Goal: Communication & Community: Answer question/provide support

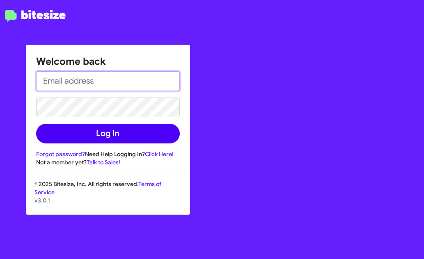
type input "[EMAIL_ADDRESS][PERSON_NAME][DOMAIN_NAME]"
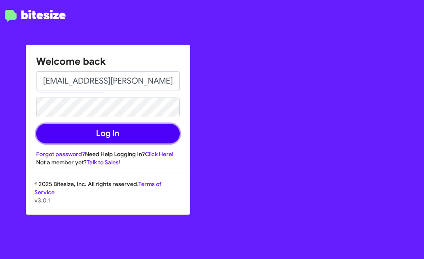
click at [100, 139] on button "Log In" at bounding box center [108, 134] width 144 height 20
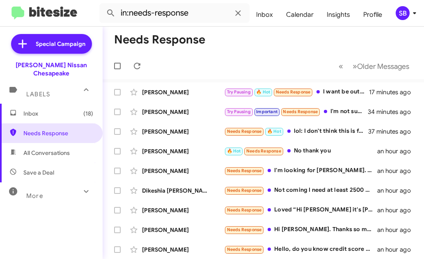
click at [271, 49] on mat-toolbar-row "Needs Response" at bounding box center [263, 40] width 321 height 26
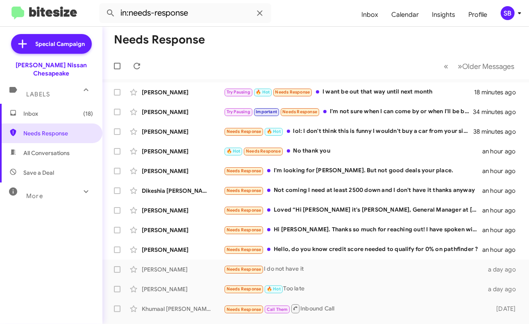
drag, startPoint x: 401, startPoint y: 0, endPoint x: 278, endPoint y: 64, distance: 138.9
click at [278, 64] on mat-toolbar-row "« Previous » Next Older Messages" at bounding box center [316, 66] width 427 height 26
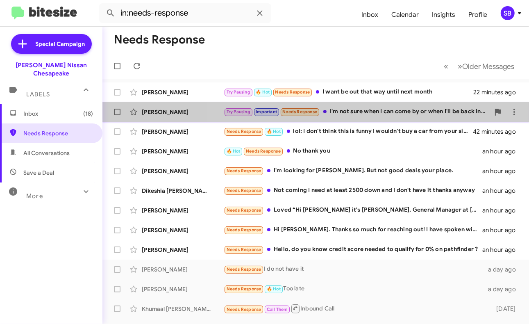
click at [381, 109] on div "Try Pausing Important Needs Response I'm not sure when I can come by or when I'…" at bounding box center [357, 111] width 266 height 9
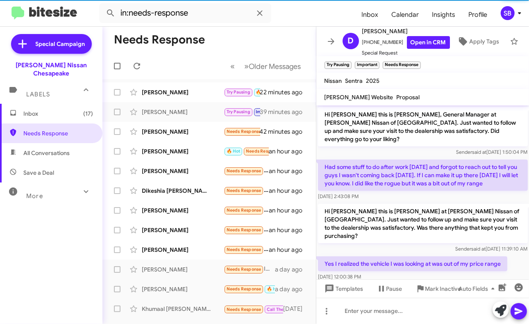
scroll to position [466, 0]
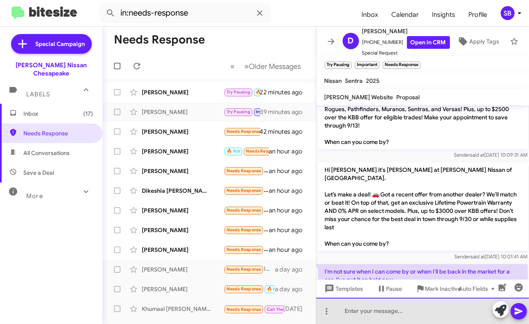
click at [397, 259] on div at bounding box center [423, 311] width 213 height 26
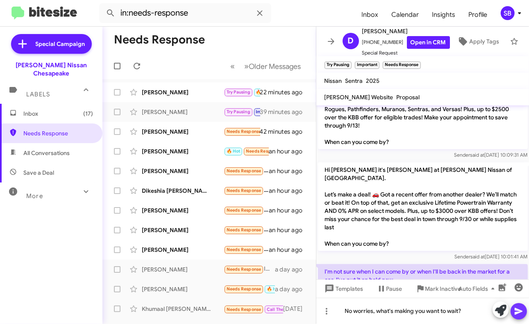
click at [423, 259] on icon at bounding box center [519, 311] width 8 height 7
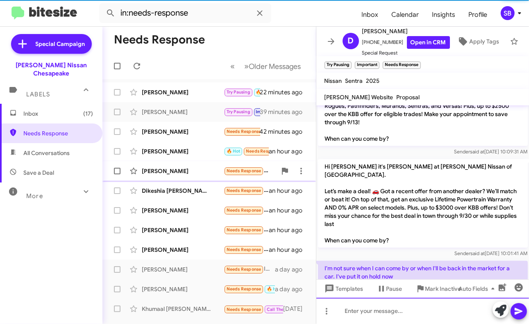
scroll to position [497, 0]
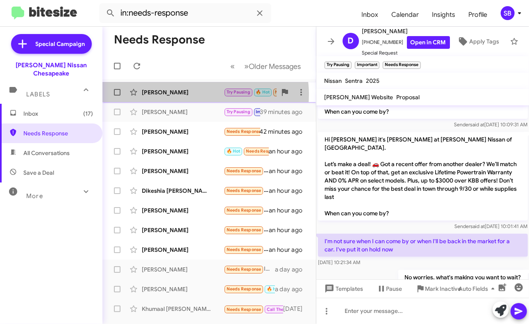
click at [200, 95] on div "[PERSON_NAME]" at bounding box center [183, 92] width 82 height 8
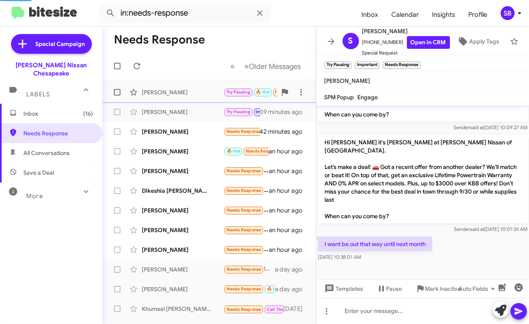
scroll to position [278, 0]
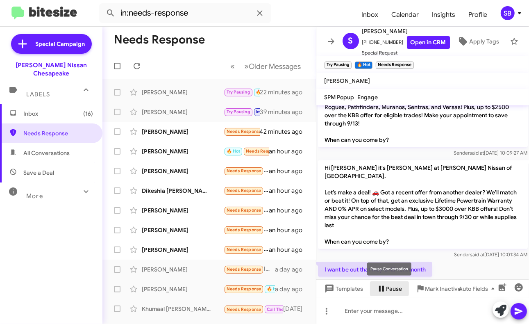
click at [390, 259] on span "Pause" at bounding box center [395, 288] width 16 height 15
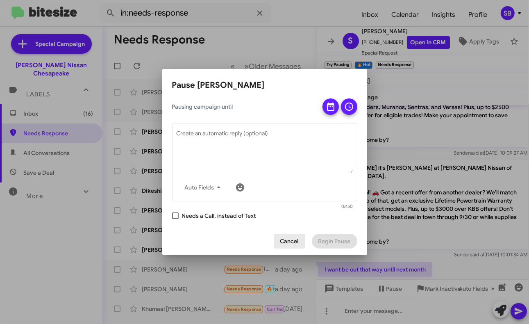
click at [293, 238] on span "Cancel" at bounding box center [290, 241] width 18 height 15
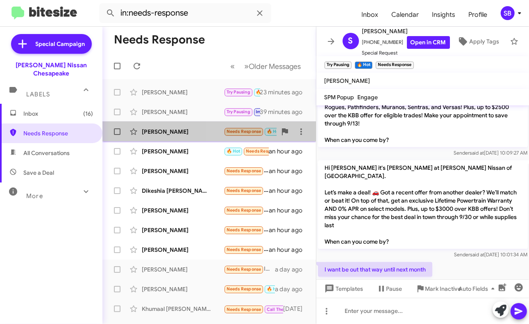
click at [247, 128] on small "Needs Response" at bounding box center [244, 132] width 39 height 8
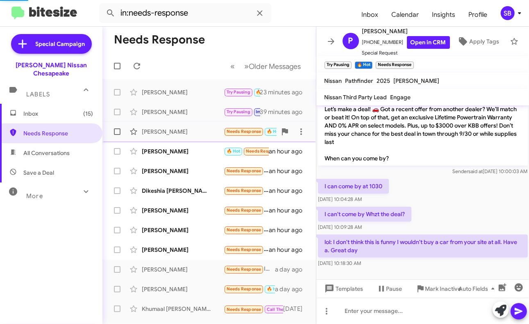
scroll to position [132, 0]
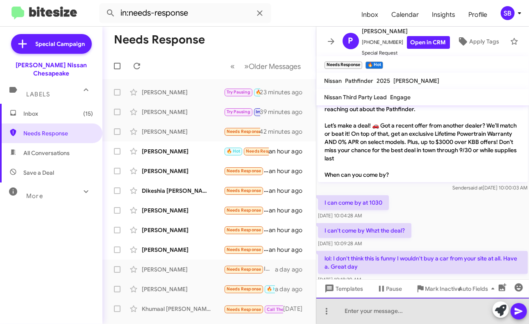
click at [379, 259] on div at bounding box center [423, 311] width 213 height 26
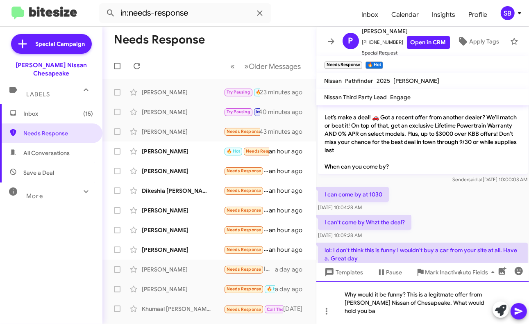
scroll to position [148, 0]
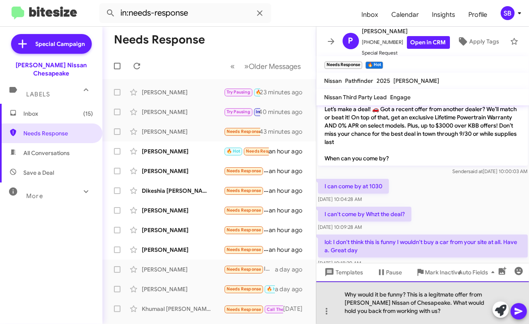
click at [423, 259] on div "Why would it be funny? This is a legitmate offer from [PERSON_NAME] Nissan of C…" at bounding box center [423, 302] width 213 height 43
click at [423, 259] on div "Why would it be funny? This is a legitimate offer from [PERSON_NAME] Nissan of …" at bounding box center [423, 302] width 213 height 43
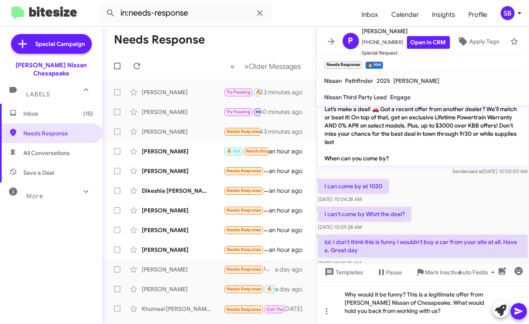
click at [423, 259] on icon at bounding box center [519, 311] width 10 height 10
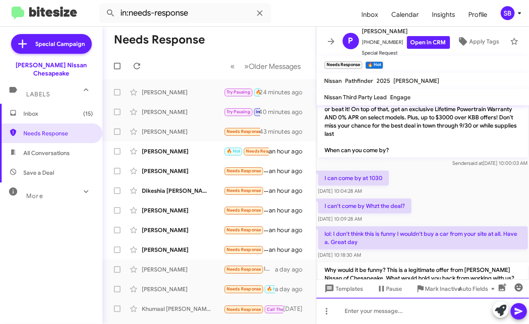
scroll to position [169, 0]
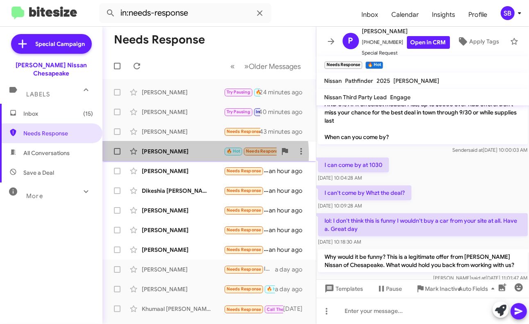
click at [203, 155] on div "[PERSON_NAME]" at bounding box center [183, 151] width 82 height 8
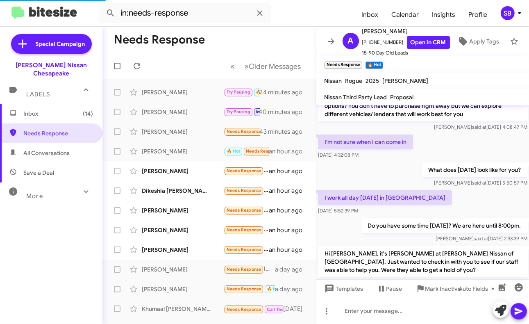
scroll to position [712, 0]
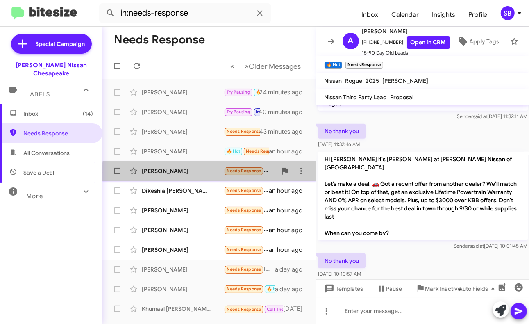
click at [219, 173] on div "[PERSON_NAME]" at bounding box center [183, 171] width 82 height 8
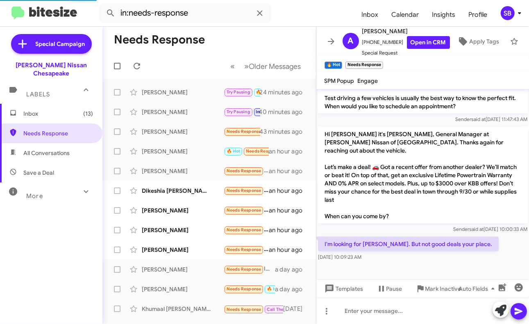
scroll to position [376, 0]
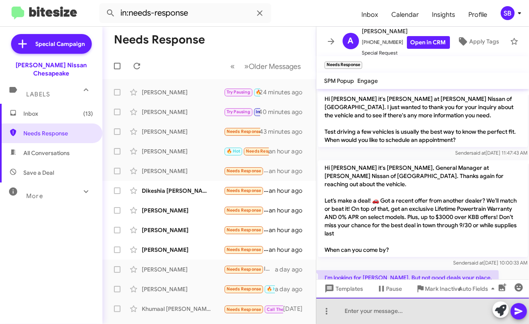
click at [395, 259] on div at bounding box center [423, 311] width 213 height 26
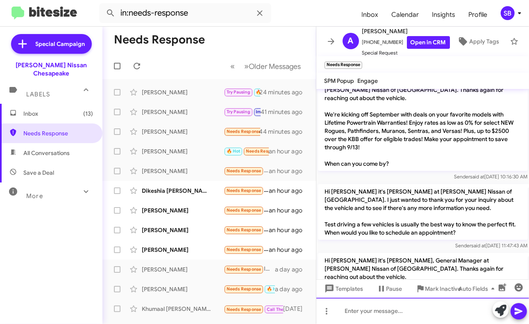
scroll to position [407, 0]
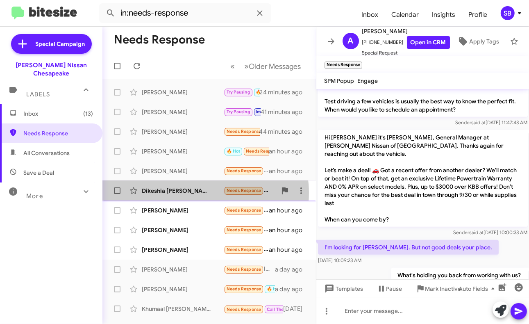
click at [196, 193] on div "Dikeshia [PERSON_NAME]" at bounding box center [183, 191] width 82 height 8
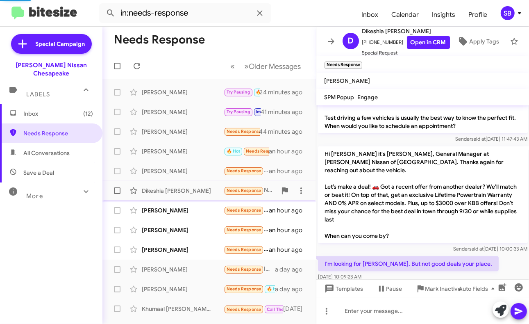
scroll to position [292, 0]
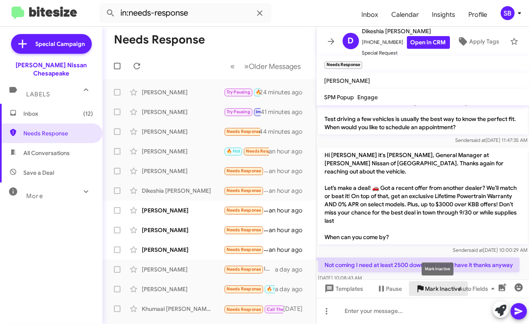
click at [423, 259] on span "Mark Inactive" at bounding box center [444, 288] width 36 height 15
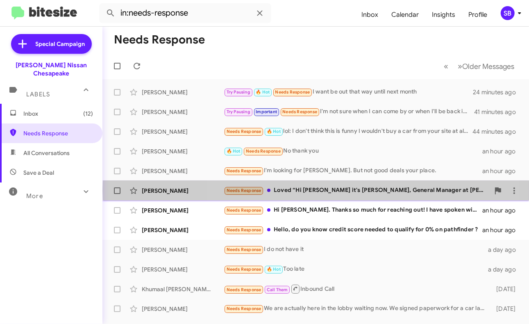
click at [354, 191] on div "Needs Response Loved “Hi [PERSON_NAME] it's [PERSON_NAME], General Manager at […" at bounding box center [357, 190] width 266 height 9
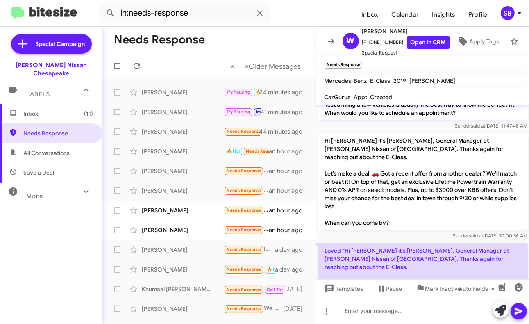
scroll to position [522, 0]
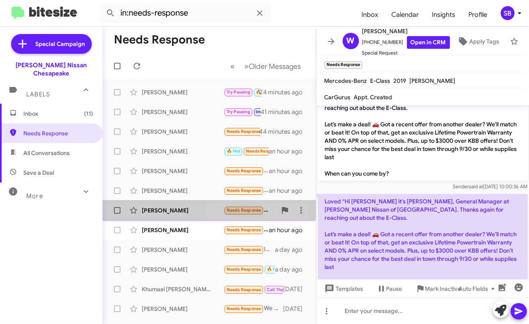
click at [263, 208] on small "Needs Response" at bounding box center [244, 211] width 39 height 8
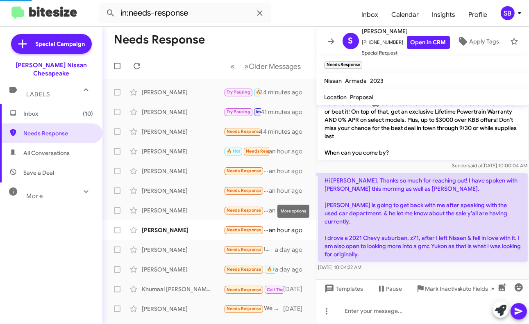
scroll to position [72, 0]
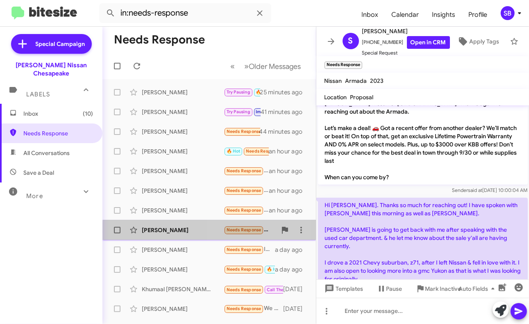
click at [259, 232] on span "Needs Response" at bounding box center [244, 229] width 35 height 5
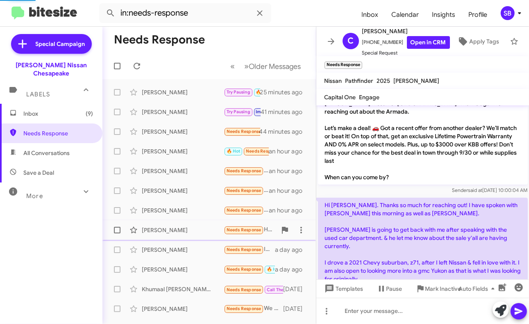
scroll to position [14, 0]
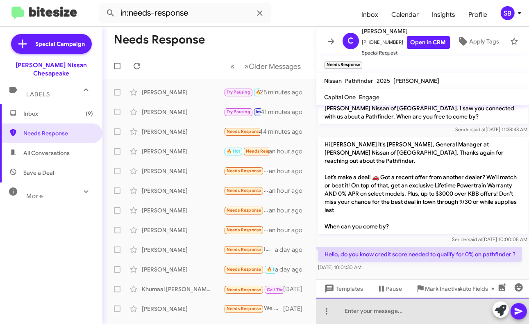
click at [383, 259] on div at bounding box center [423, 311] width 213 height 26
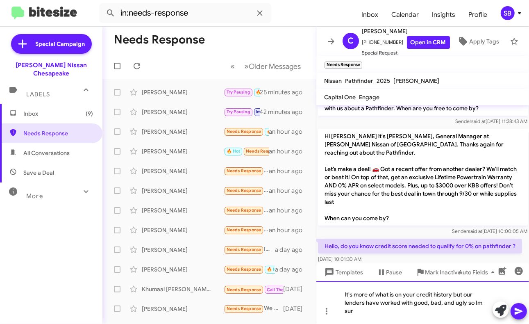
scroll to position [31, 0]
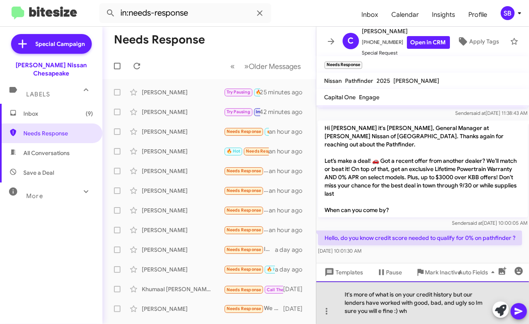
click at [383, 259] on div "It's more of what is on your credit history but our lenders have worked with go…" at bounding box center [423, 302] width 213 height 43
click at [423, 259] on div "It's more of what is on your credit history but our lenders have worked with go…" at bounding box center [423, 302] width 213 height 43
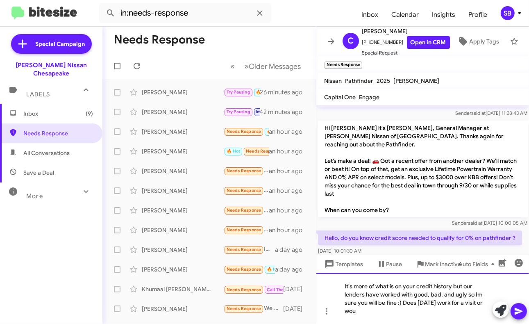
scroll to position [39, 0]
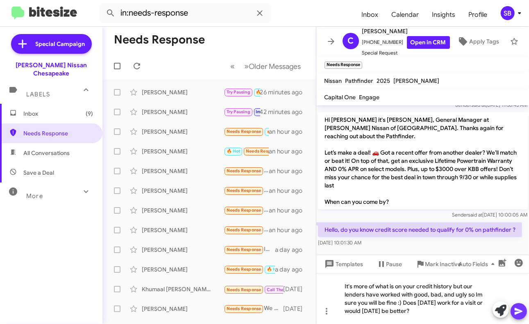
click at [423, 259] on icon at bounding box center [519, 311] width 8 height 7
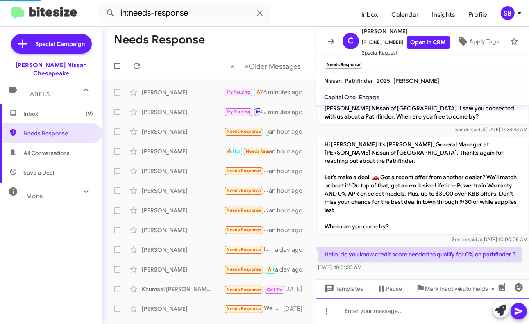
scroll to position [60, 0]
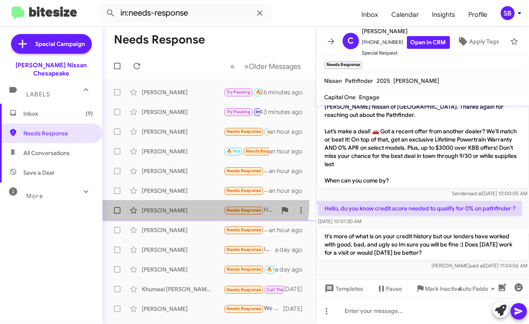
click at [203, 204] on div "[PERSON_NAME] Needs Response Hi [PERSON_NAME]. Thanks so much for reaching out!…" at bounding box center [209, 210] width 201 height 16
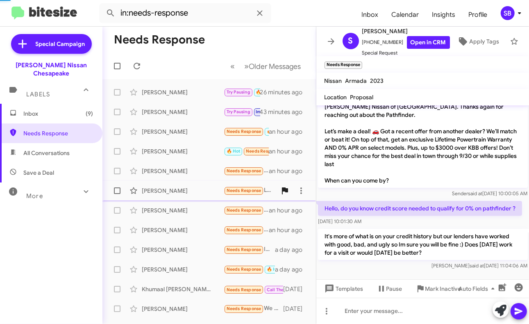
scroll to position [72, 0]
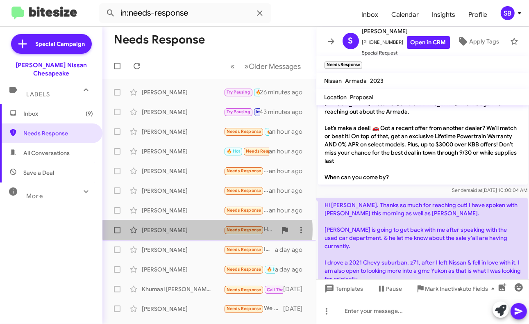
click at [208, 230] on div "[PERSON_NAME]" at bounding box center [183, 230] width 82 height 8
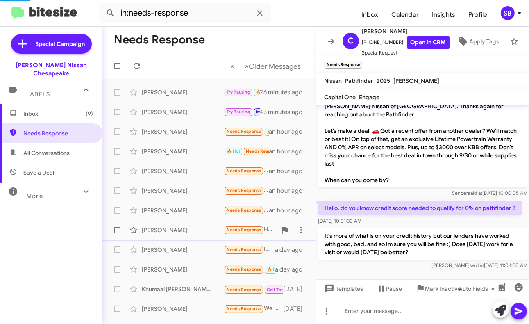
scroll to position [44, 0]
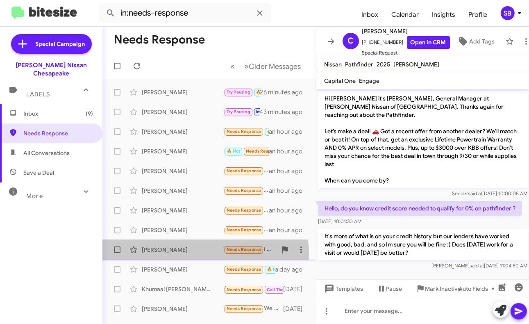
click at [196, 254] on div "[PERSON_NAME] Needs Response I do not have it a day ago" at bounding box center [209, 250] width 201 height 16
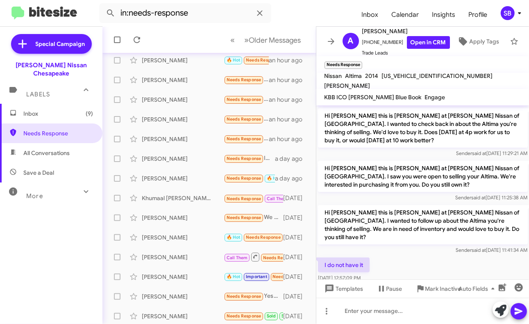
scroll to position [93, 0]
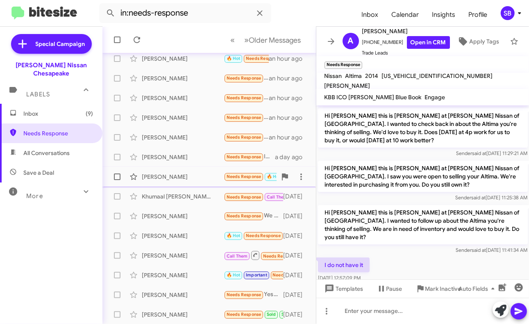
click at [191, 173] on div "[PERSON_NAME]" at bounding box center [183, 177] width 82 height 8
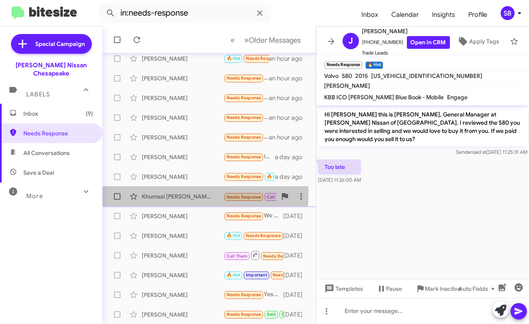
click at [192, 194] on div "Khumaal [PERSON_NAME]" at bounding box center [183, 196] width 82 height 8
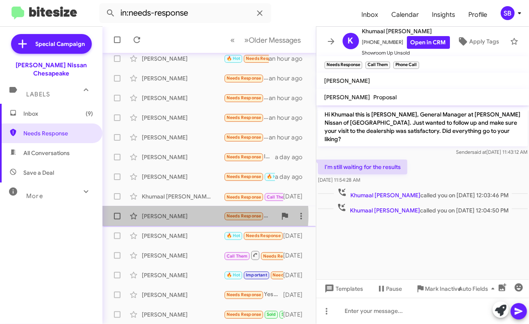
click at [197, 215] on div "[PERSON_NAME]" at bounding box center [183, 216] width 82 height 8
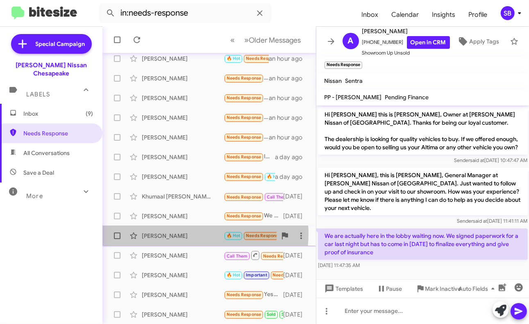
click at [200, 234] on div "[PERSON_NAME]" at bounding box center [183, 236] width 82 height 8
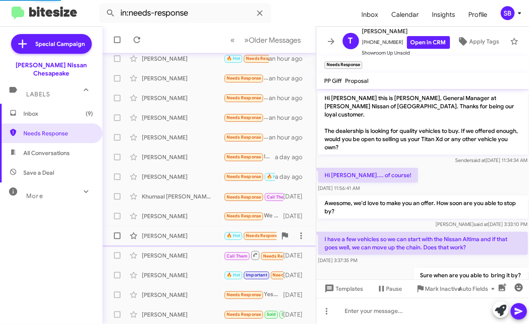
scroll to position [351, 0]
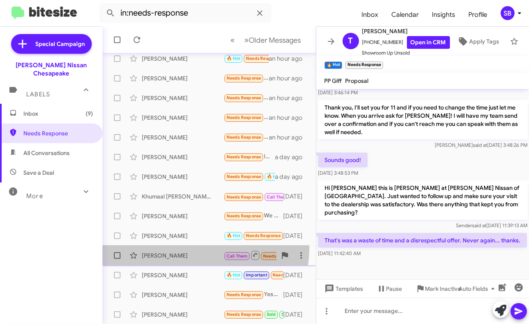
click at [198, 248] on div "[PERSON_NAME] Call Them Needs Response Inbound Call [DATE]" at bounding box center [209, 255] width 201 height 16
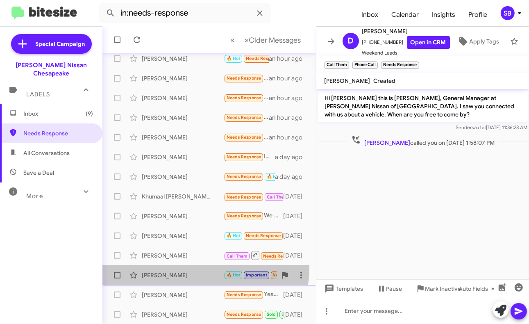
click at [195, 259] on div "[PERSON_NAME] 🔥 Hot Important Needs Response Sold Sold Verified I'm here but my…" at bounding box center [209, 275] width 201 height 16
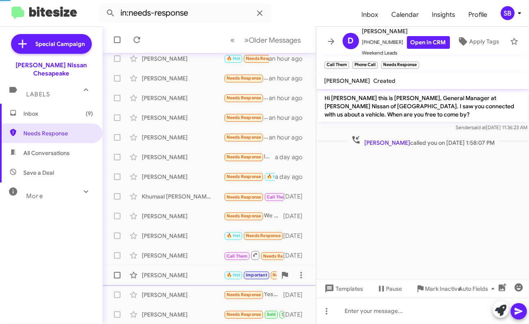
scroll to position [574, 0]
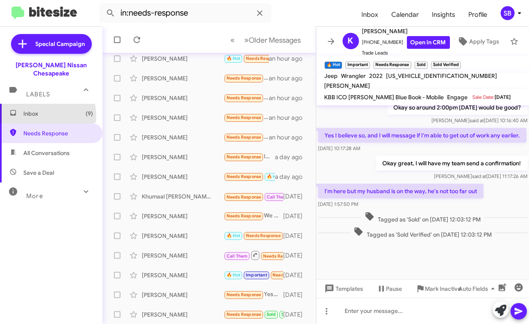
click at [43, 109] on span "Inbox (9)" at bounding box center [58, 113] width 70 height 8
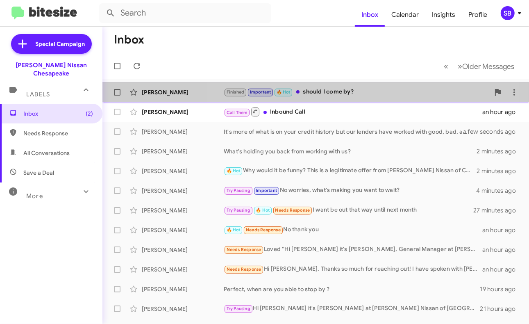
click at [358, 89] on div "Finished Important 🔥 Hot should I come by?" at bounding box center [357, 91] width 266 height 9
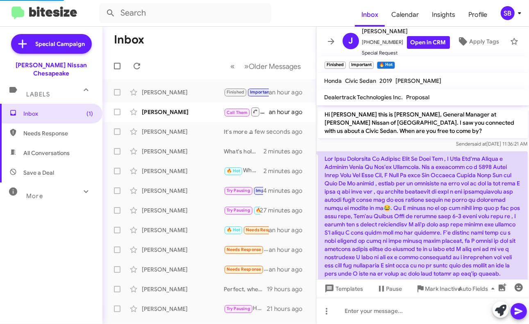
scroll to position [224, 0]
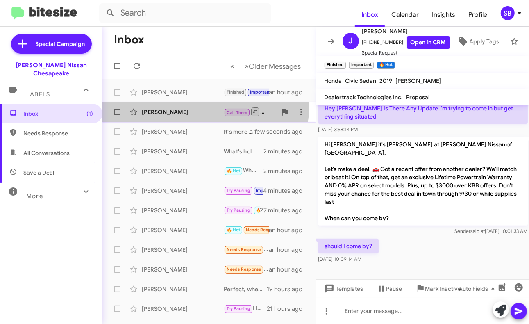
click at [202, 105] on div "[PERSON_NAME] Call Them Inbound Call an hour ago" at bounding box center [209, 112] width 201 height 16
